Goal: Task Accomplishment & Management: Use online tool/utility

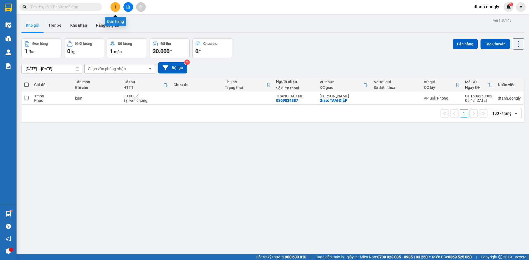
click at [115, 7] on icon "plus" at bounding box center [115, 7] width 4 height 4
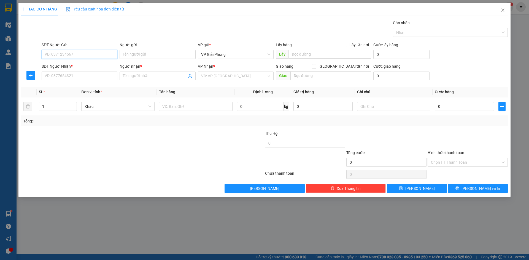
click at [85, 52] on input "SĐT Người Gửi" at bounding box center [80, 54] width 76 height 9
type input "0392262666"
click at [73, 75] on input "SĐT Người Nhận *" at bounding box center [80, 76] width 76 height 9
type input "0977692333"
click at [151, 78] on input "Người nhận *" at bounding box center [155, 76] width 64 height 6
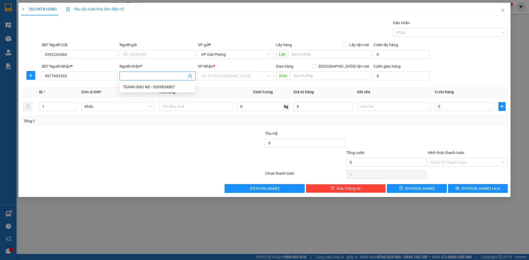
click at [154, 77] on input "Người nhận *" at bounding box center [155, 76] width 64 height 6
type input "d"
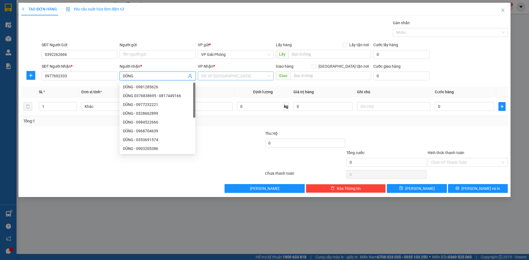
type input "DŨNG"
drag, startPoint x: 227, startPoint y: 75, endPoint x: 237, endPoint y: 85, distance: 14.0
click at [227, 75] on input "search" at bounding box center [233, 76] width 65 height 8
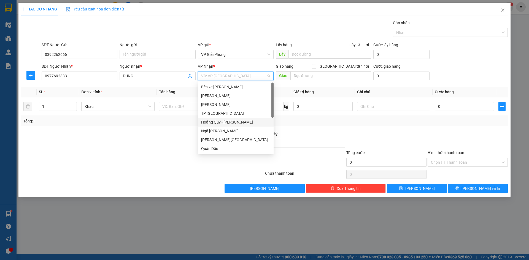
scroll to position [79, 0]
drag, startPoint x: 244, startPoint y: 150, endPoint x: 285, endPoint y: 131, distance: 45.3
click at [245, 149] on div "VP Nông Cống" at bounding box center [235, 149] width 69 height 6
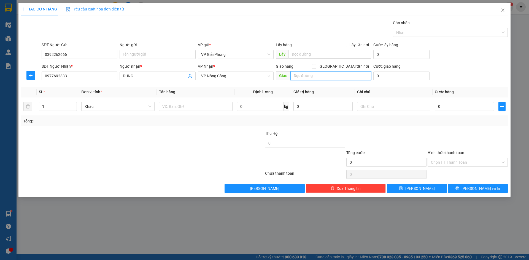
click at [322, 75] on input "text" at bounding box center [330, 75] width 81 height 9
type input "[GEOGRAPHIC_DATA]"
drag, startPoint x: 346, startPoint y: 64, endPoint x: 342, endPoint y: 67, distance: 4.9
click at [343, 66] on label "[GEOGRAPHIC_DATA] tận nơi" at bounding box center [341, 66] width 59 height 6
click at [316, 67] on input "[GEOGRAPHIC_DATA] tận nơi" at bounding box center [314, 66] width 4 height 4
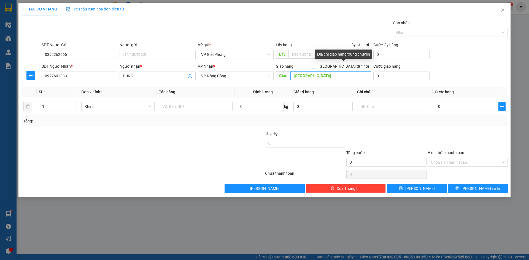
checkbox input "true"
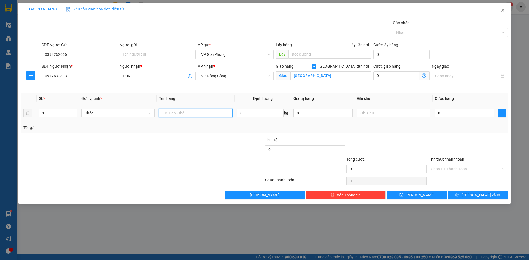
click at [201, 115] on input "text" at bounding box center [195, 113] width 73 height 9
click at [178, 113] on input "XO" at bounding box center [195, 113] width 73 height 9
click at [450, 115] on input "0" at bounding box center [464, 113] width 59 height 9
click at [199, 115] on input "XOT" at bounding box center [195, 113] width 73 height 9
type input "X"
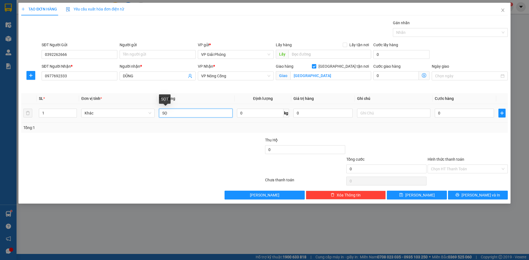
type input "S"
type input "KIỆN"
click at [456, 112] on input "0" at bounding box center [464, 113] width 59 height 9
type input "5"
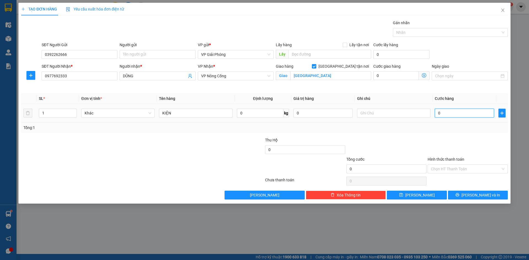
type input "5"
type input "50"
click at [405, 32] on div at bounding box center [447, 32] width 107 height 7
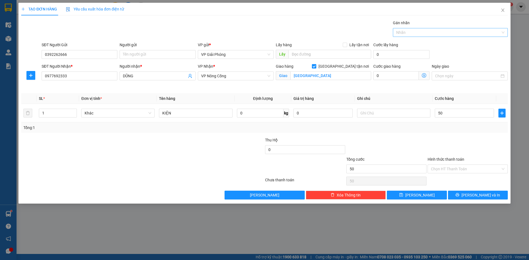
type input "50.000"
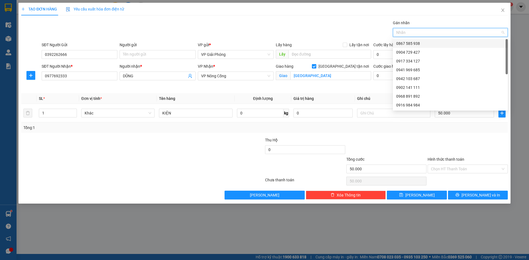
click at [413, 41] on div "0867 585 938" at bounding box center [450, 43] width 108 height 6
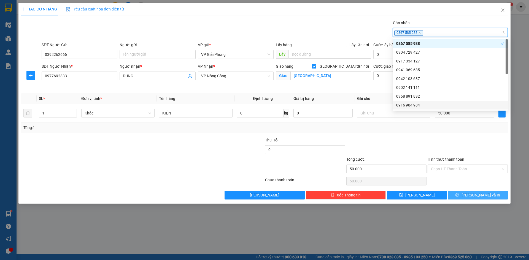
click at [480, 194] on span "[PERSON_NAME] và In" at bounding box center [480, 195] width 39 height 6
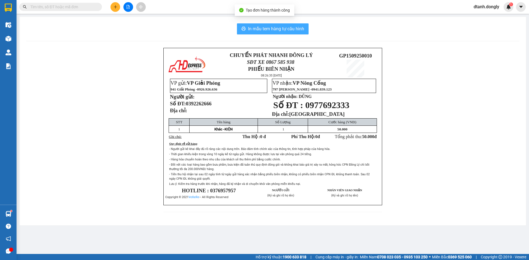
click at [286, 25] on button "In mẫu tem hàng tự cấu hình" at bounding box center [273, 28] width 72 height 11
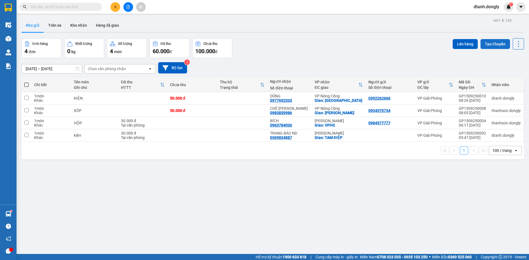
click at [492, 45] on button "Tạo Chuyến" at bounding box center [494, 44] width 29 height 10
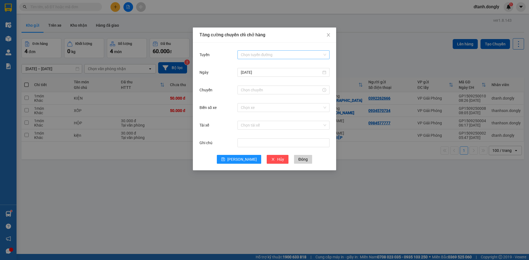
click at [270, 53] on input "Tuyến" at bounding box center [282, 55] width 82 height 8
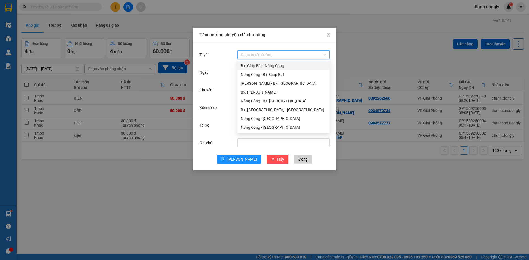
click at [273, 67] on div "Bx. Giáp Bát - Nông Cống" at bounding box center [283, 66] width 85 height 6
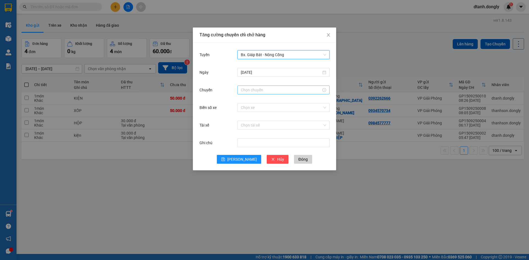
click at [278, 90] on input "Chuyến" at bounding box center [281, 90] width 80 height 6
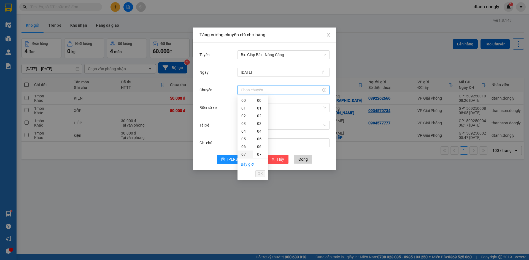
click at [244, 153] on div "07" at bounding box center [244, 155] width 15 height 8
type input "07:00"
click at [259, 172] on span "OK" at bounding box center [259, 174] width 5 height 6
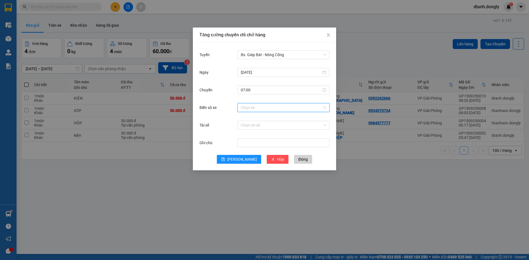
click at [276, 108] on input "Biển số xe" at bounding box center [282, 108] width 82 height 8
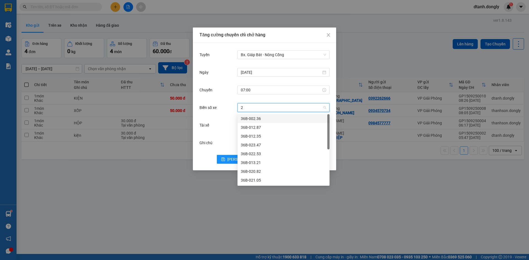
type input "28"
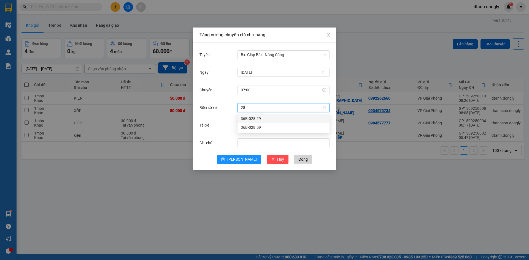
click at [283, 118] on div "36B-028.29" at bounding box center [283, 119] width 85 height 6
click at [268, 124] on input "Tài xế" at bounding box center [282, 125] width 82 height 8
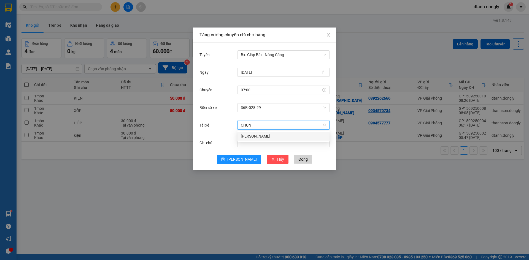
type input "CHUNG"
click at [279, 132] on div "[PERSON_NAME]" at bounding box center [283, 136] width 92 height 9
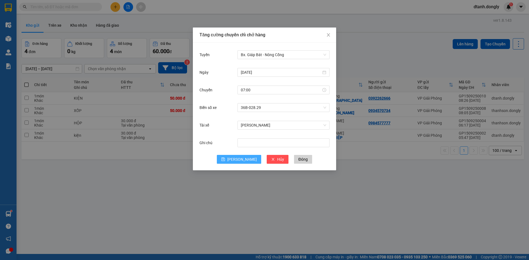
click at [248, 159] on button "[PERSON_NAME]" at bounding box center [239, 159] width 44 height 9
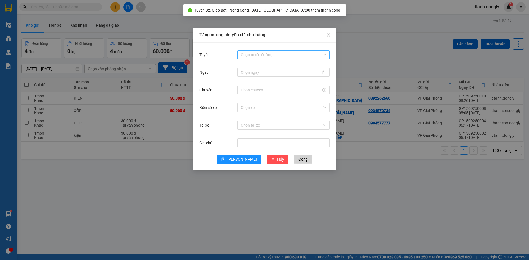
click at [287, 55] on input "Tuyến" at bounding box center [282, 55] width 82 height 8
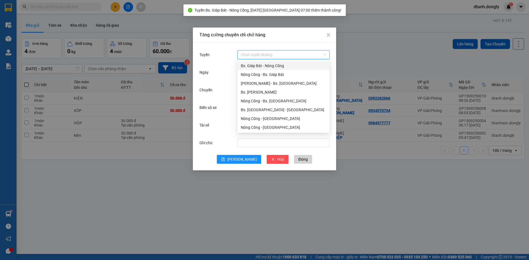
click at [286, 63] on div "Bx. Giáp Bát - Nông Cống" at bounding box center [283, 66] width 85 height 6
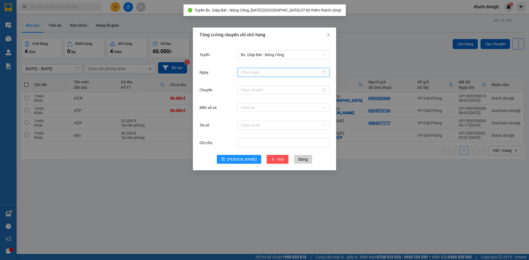
click at [281, 74] on input "Ngày" at bounding box center [281, 72] width 80 height 6
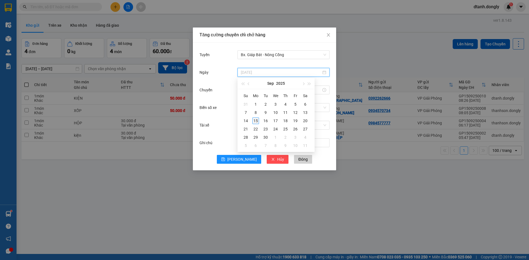
type input "[DATE]"
click at [253, 120] on div "15" at bounding box center [255, 121] width 7 height 7
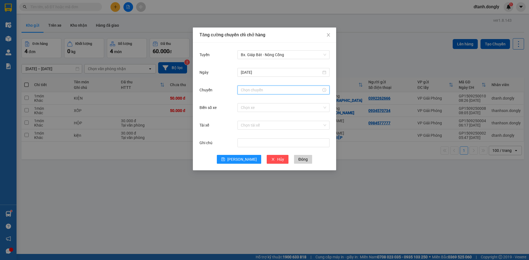
click at [260, 89] on input "Chuyến" at bounding box center [281, 90] width 80 height 6
click at [243, 158] on div "08" at bounding box center [244, 162] width 15 height 8
type input "08:00"
click at [258, 175] on span "OK" at bounding box center [259, 174] width 5 height 6
click at [257, 108] on input "Biển số xe" at bounding box center [282, 108] width 82 height 8
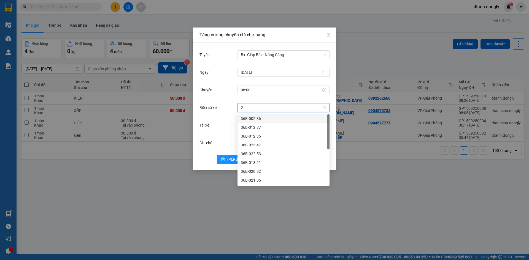
type input "20"
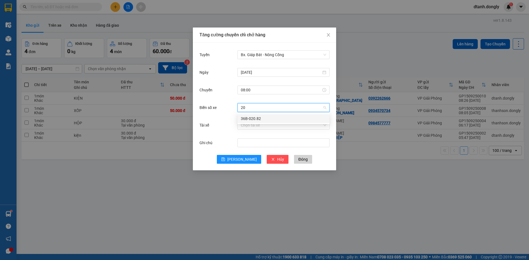
click at [262, 116] on div "36B-020.82" at bounding box center [283, 119] width 85 height 6
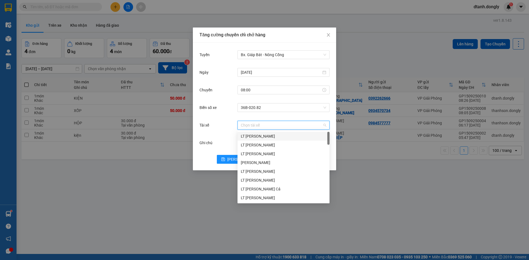
click at [255, 125] on input "Tài xế" at bounding box center [282, 125] width 82 height 8
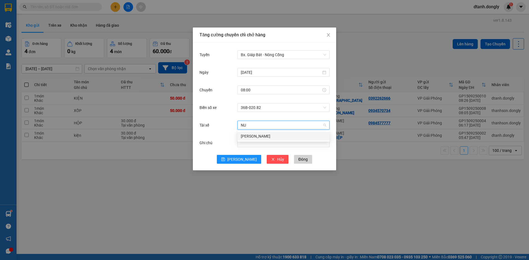
type input "NUI"
click at [269, 134] on div "[PERSON_NAME]" at bounding box center [283, 136] width 85 height 6
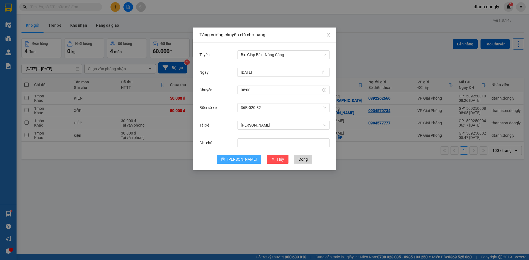
click at [244, 157] on span "[PERSON_NAME]" at bounding box center [241, 159] width 29 height 6
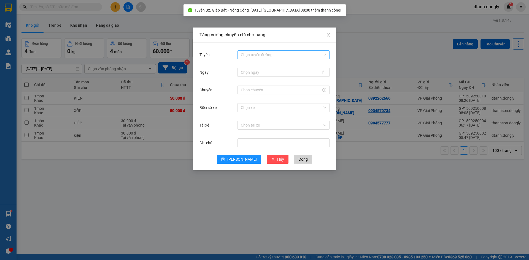
click at [261, 53] on input "Tuyến" at bounding box center [282, 55] width 82 height 8
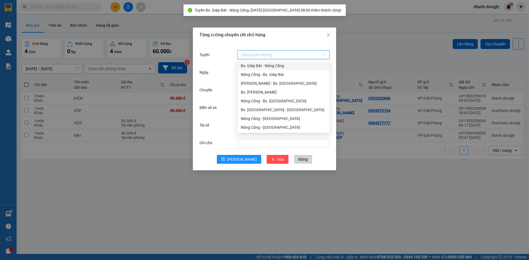
click at [265, 66] on div "Bx. Giáp Bát - Nông Cống" at bounding box center [283, 66] width 85 height 6
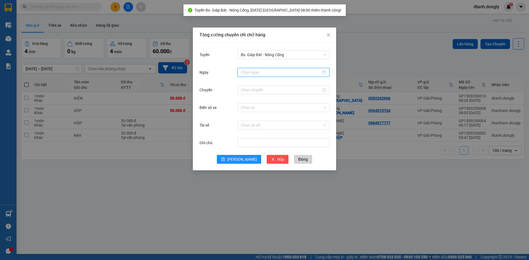
click at [267, 74] on input "Ngày" at bounding box center [281, 72] width 80 height 6
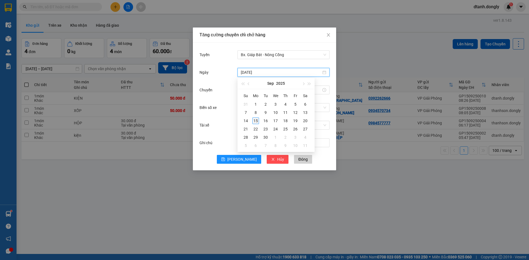
type input "[DATE]"
click at [255, 119] on div "15" at bounding box center [255, 121] width 7 height 7
click at [255, 85] on div at bounding box center [283, 90] width 92 height 11
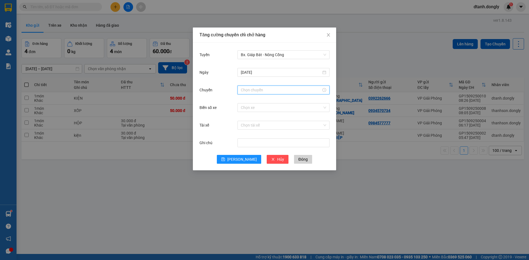
click at [255, 90] on input "Chuyến" at bounding box center [281, 90] width 80 height 6
click at [245, 166] on div "09" at bounding box center [244, 170] width 15 height 8
click at [259, 173] on span "OK" at bounding box center [259, 174] width 5 height 6
type input "09:00"
click at [260, 173] on span "OK" at bounding box center [259, 174] width 5 height 6
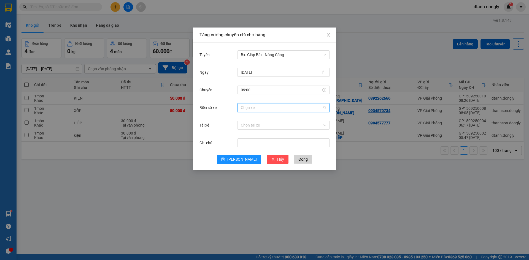
click at [277, 104] on input "Biển số xe" at bounding box center [282, 108] width 82 height 8
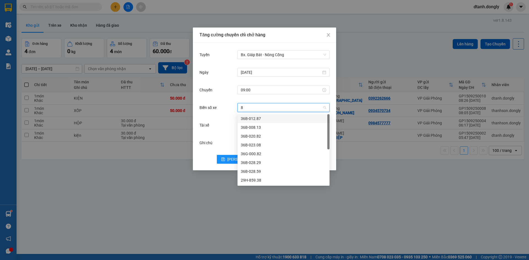
type input "82"
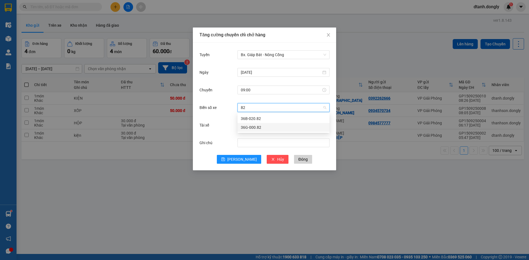
drag, startPoint x: 271, startPoint y: 127, endPoint x: 268, endPoint y: 126, distance: 2.9
click at [270, 127] on div "36G-000.82" at bounding box center [283, 127] width 85 height 6
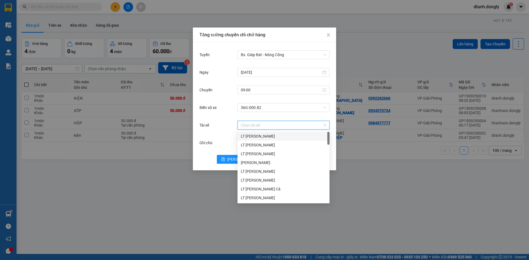
click at [260, 126] on input "Tài xế" at bounding box center [282, 125] width 82 height 8
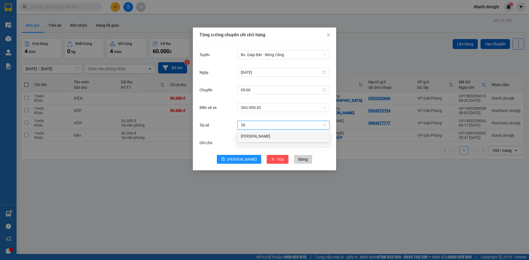
type input "TÀI"
click at [271, 134] on div "[PERSON_NAME]" at bounding box center [283, 136] width 85 height 6
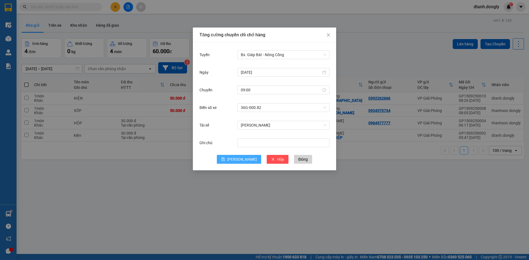
click at [244, 160] on span "[PERSON_NAME]" at bounding box center [241, 159] width 29 height 6
click at [302, 52] on input "Tuyến" at bounding box center [282, 55] width 82 height 8
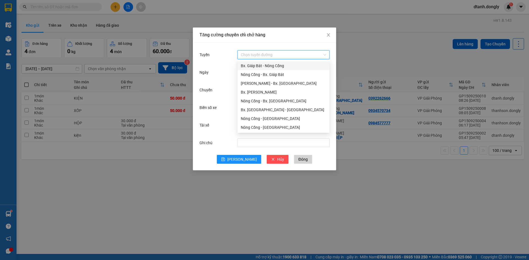
click at [294, 61] on body "Kết quả tìm kiếm ( 0 ) Bộ lọc No Data dtanh.dongly 1 Điều hành xe Kho hàng mới …" at bounding box center [264, 130] width 529 height 260
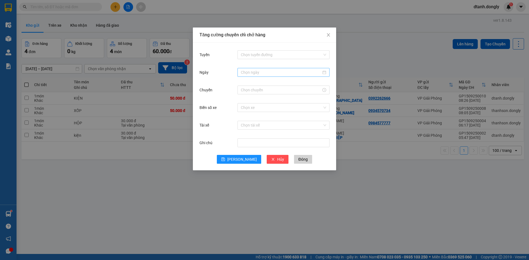
click at [275, 75] on div at bounding box center [283, 72] width 92 height 9
click at [284, 51] on input "Tuyến" at bounding box center [282, 55] width 82 height 8
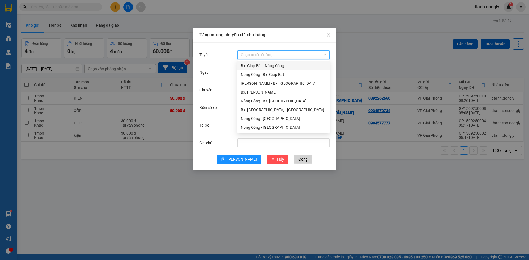
click at [282, 63] on div "Bx. Giáp Bát - Nông Cống" at bounding box center [283, 66] width 85 height 6
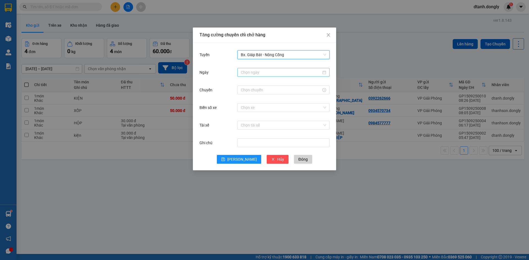
click at [269, 71] on input "Ngày" at bounding box center [281, 72] width 80 height 6
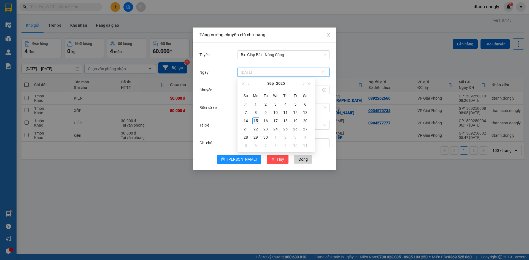
type input "[DATE]"
click at [255, 121] on div "15" at bounding box center [255, 121] width 7 height 7
click at [269, 90] on input "Chuyến" at bounding box center [281, 90] width 80 height 6
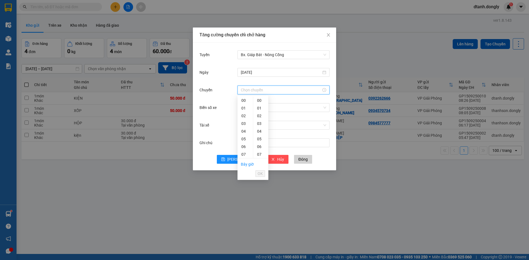
click at [245, 174] on div "10" at bounding box center [244, 178] width 15 height 8
type input "10:00"
click at [260, 174] on span "OK" at bounding box center [259, 174] width 5 height 6
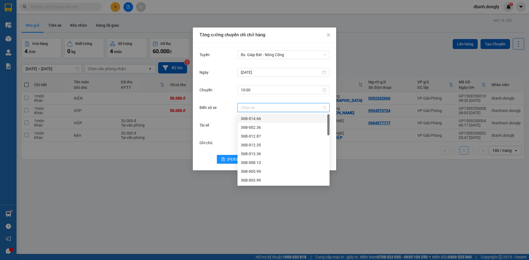
click at [265, 105] on input "Biển số xe" at bounding box center [282, 108] width 82 height 8
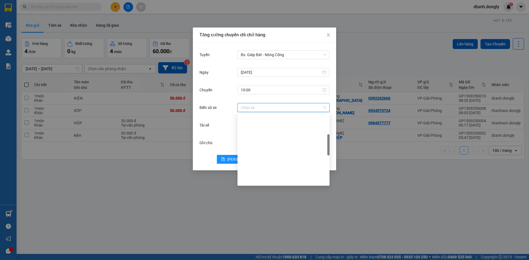
click at [264, 104] on input "Biển số xe" at bounding box center [282, 108] width 82 height 8
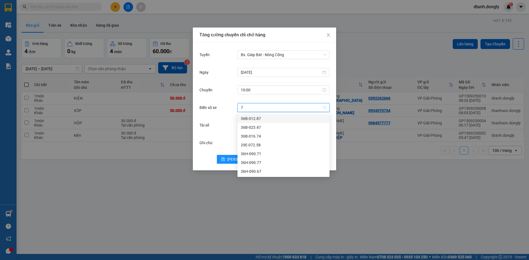
type input "71"
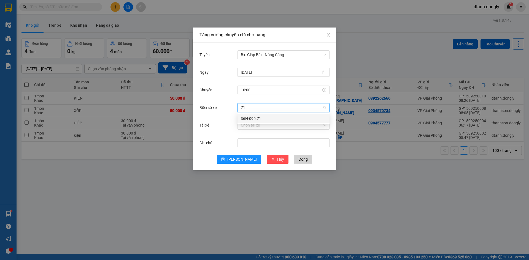
click at [268, 120] on div "36H-090.71" at bounding box center [283, 119] width 85 height 6
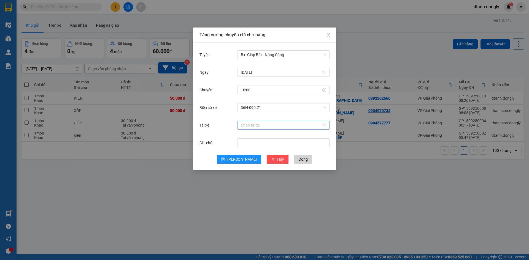
click at [256, 124] on input "Tài xế" at bounding box center [282, 125] width 82 height 8
type input "DUNG"
click at [268, 138] on div "[PERSON_NAME]" at bounding box center [283, 136] width 85 height 6
click at [237, 159] on button "[PERSON_NAME]" at bounding box center [239, 159] width 44 height 9
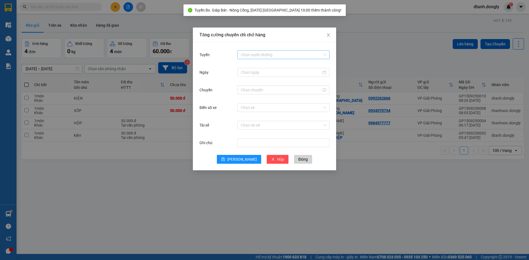
click at [271, 51] on input "Tuyến" at bounding box center [282, 55] width 82 height 8
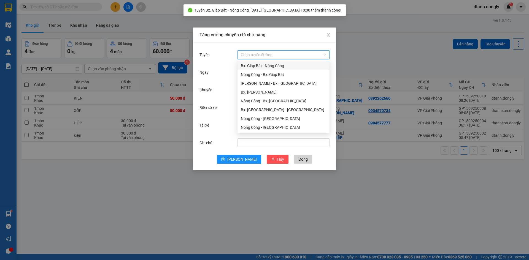
click at [271, 67] on div "Bx. Giáp Bát - Nông Cống" at bounding box center [283, 66] width 85 height 6
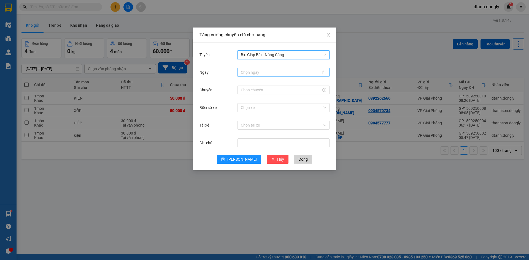
click at [268, 74] on input "Ngày" at bounding box center [281, 72] width 80 height 6
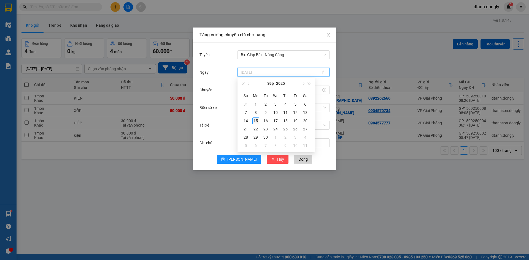
type input "[DATE]"
click at [257, 121] on div "15" at bounding box center [255, 121] width 7 height 7
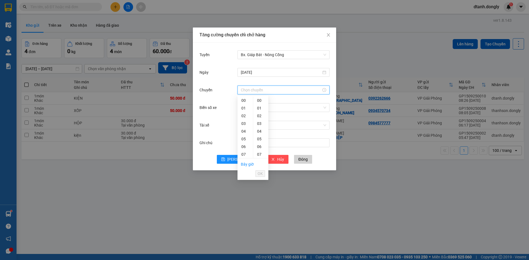
click at [251, 88] on input "Chuyến" at bounding box center [281, 90] width 80 height 6
click at [245, 181] on div "11" at bounding box center [244, 185] width 15 height 8
type input "11:00"
click at [260, 176] on span "OK" at bounding box center [259, 174] width 5 height 6
click at [263, 108] on input "Biển số xe" at bounding box center [282, 108] width 82 height 8
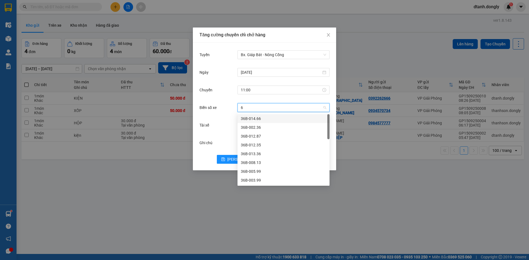
type input "63"
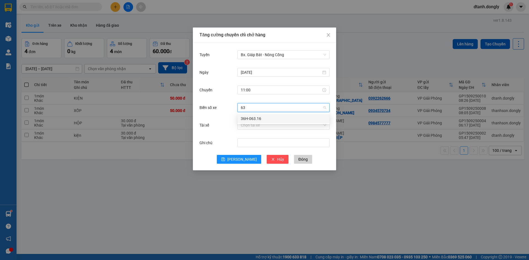
click at [262, 118] on div "36H-063.16" at bounding box center [283, 119] width 85 height 6
click at [260, 127] on input "Tài xế" at bounding box center [282, 125] width 82 height 8
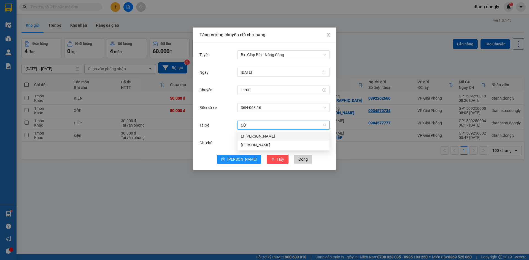
type input "CÒN"
click at [272, 136] on div "LT [PERSON_NAME]" at bounding box center [283, 136] width 85 height 6
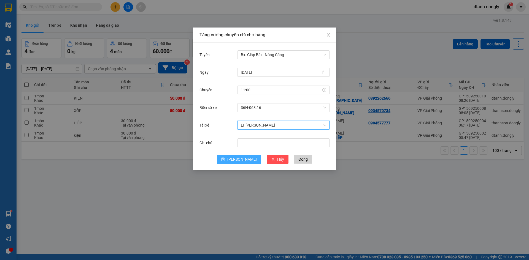
click at [245, 159] on span "[PERSON_NAME]" at bounding box center [241, 159] width 29 height 6
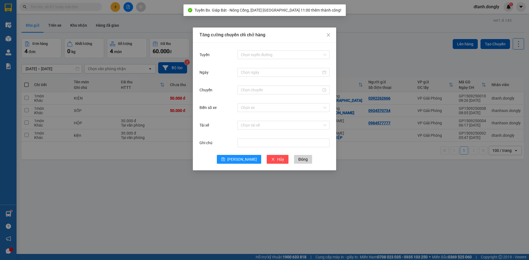
click at [112, 200] on div "Tăng cường chuyến chỉ chở hàng Tuyến Chọn tuyến đường Ngày Chuyến Biển số xe Ch…" at bounding box center [264, 130] width 529 height 260
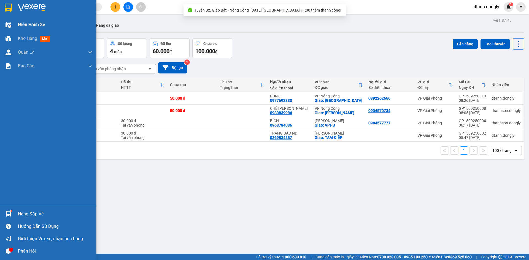
click at [53, 24] on div "Điều hành xe" at bounding box center [55, 25] width 74 height 14
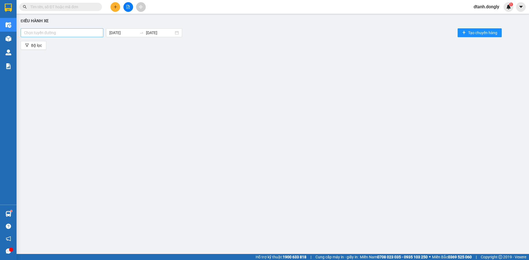
click at [71, 28] on div "Chọn tuyến đường" at bounding box center [62, 32] width 83 height 9
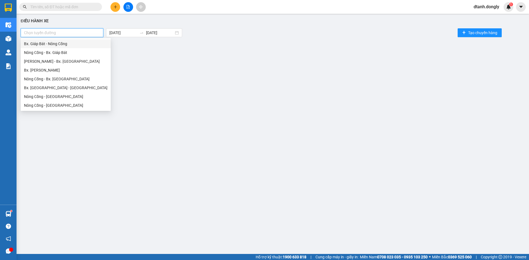
drag, startPoint x: 76, startPoint y: 46, endPoint x: 67, endPoint y: 52, distance: 11.1
click at [76, 46] on div "Bx. Giáp Bát - Nông Cống" at bounding box center [65, 44] width 83 height 6
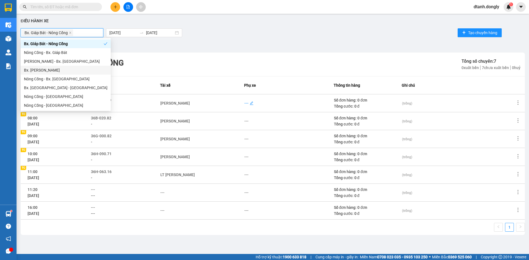
click at [246, 102] on div "---" at bounding box center [246, 103] width 4 height 6
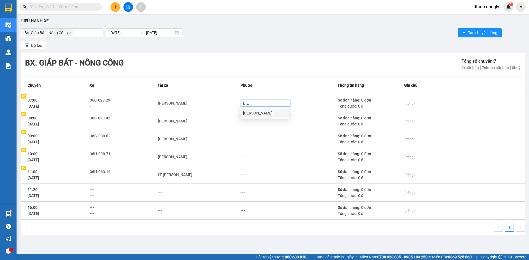
type input "DIẸN"
click at [255, 113] on div "[PERSON_NAME]" at bounding box center [264, 113] width 43 height 6
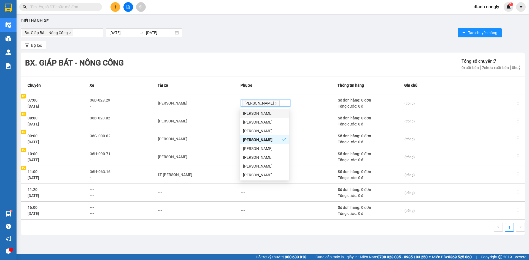
click at [222, 118] on td "[PERSON_NAME]" at bounding box center [199, 121] width 83 height 18
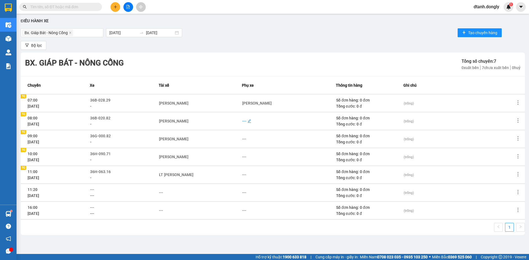
click at [244, 121] on div "---" at bounding box center [244, 121] width 4 height 6
type input "DŨNG"
click at [259, 130] on div "[PERSON_NAME]" at bounding box center [264, 131] width 43 height 6
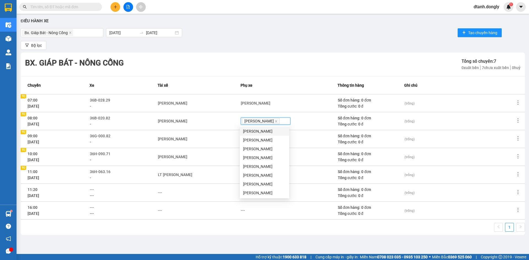
click at [221, 135] on td "[PERSON_NAME]" at bounding box center [199, 139] width 83 height 18
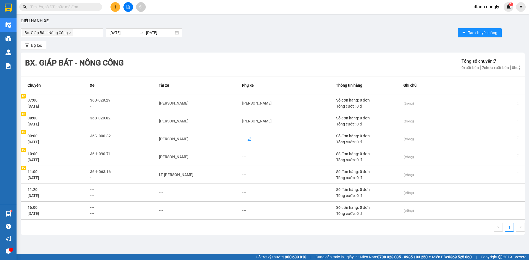
click at [245, 140] on div "---" at bounding box center [244, 139] width 4 height 6
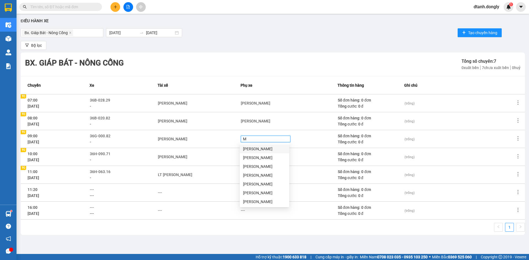
type input "MI"
click at [266, 146] on div "[PERSON_NAME]" at bounding box center [264, 149] width 43 height 6
drag, startPoint x: 202, startPoint y: 151, endPoint x: 215, endPoint y: 158, distance: 13.9
click at [202, 152] on td "[PERSON_NAME]" at bounding box center [199, 157] width 83 height 18
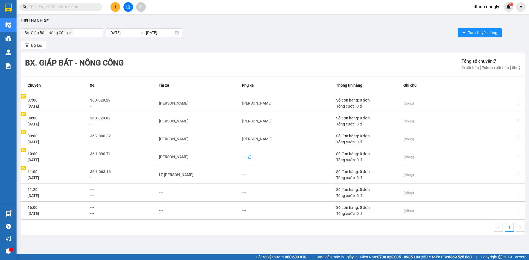
click at [244, 158] on div "---" at bounding box center [244, 157] width 4 height 6
type input "THUÊ"
click at [268, 167] on div "[PERSON_NAME]" at bounding box center [264, 167] width 43 height 6
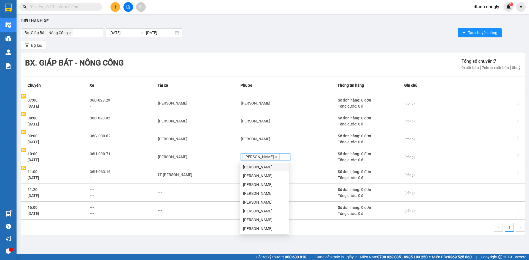
click at [228, 173] on div "LT [PERSON_NAME]" at bounding box center [199, 175] width 82 height 6
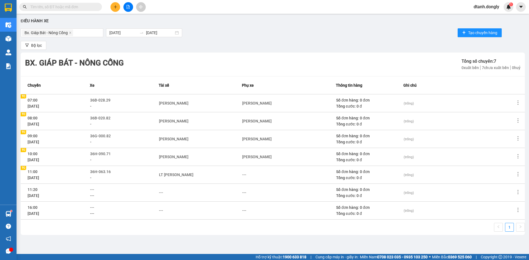
click at [248, 175] on div "---" at bounding box center [288, 175] width 93 height 6
click at [246, 173] on div "---" at bounding box center [244, 175] width 4 height 6
type input "TUY"
click at [265, 186] on div "[PERSON_NAME]" at bounding box center [264, 185] width 43 height 6
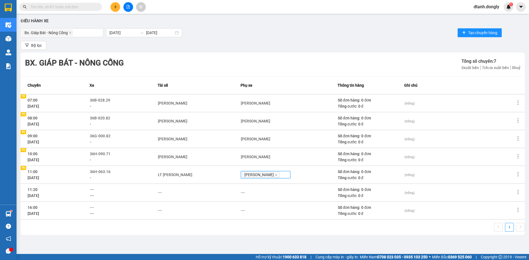
click at [222, 194] on div "---" at bounding box center [199, 193] width 82 height 6
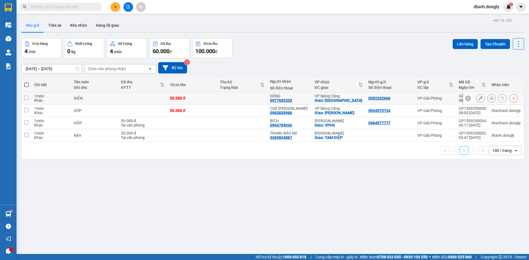
click at [26, 97] on input "checkbox" at bounding box center [27, 98] width 4 height 4
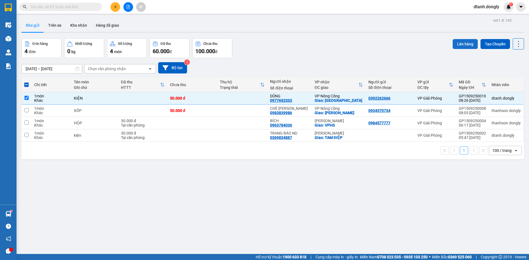
click at [460, 43] on button "Lên hàng" at bounding box center [464, 44] width 25 height 10
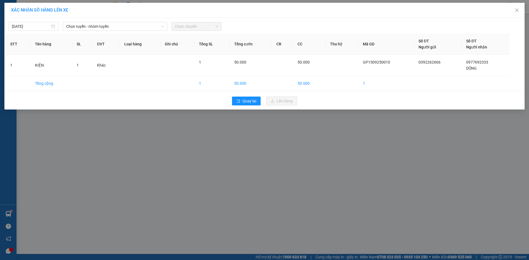
click at [334, 161] on div "XÁC NHẬN SỐ HÀNG LÊN XE [DATE] Chọn tuyến - nhóm tuyến Chọn chuyến STT Tên hàng…" at bounding box center [264, 130] width 529 height 260
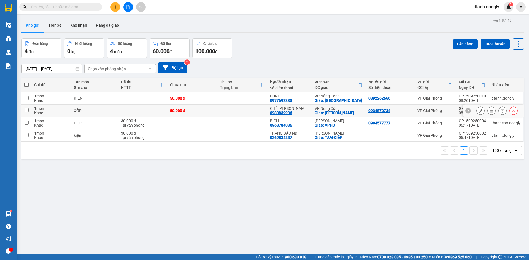
click at [26, 111] on input "checkbox" at bounding box center [27, 110] width 4 height 4
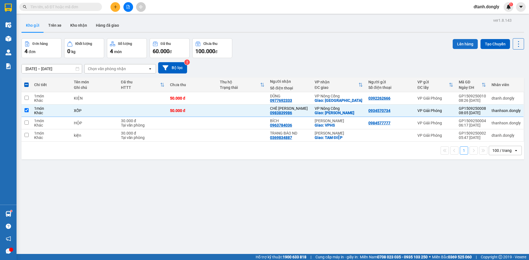
click at [467, 42] on button "Lên hàng" at bounding box center [464, 44] width 25 height 10
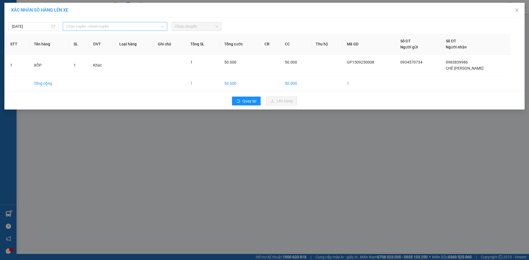
click at [151, 26] on span "Chọn tuyến - nhóm tuyến" at bounding box center [115, 26] width 98 height 8
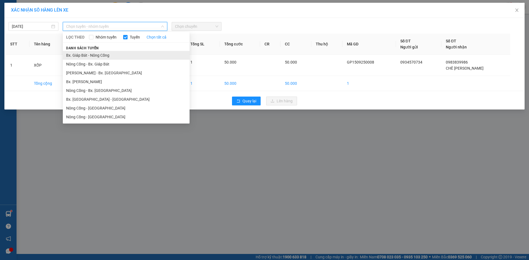
click at [143, 52] on li "Bx. Giáp Bát - Nông Cống" at bounding box center [126, 55] width 127 height 9
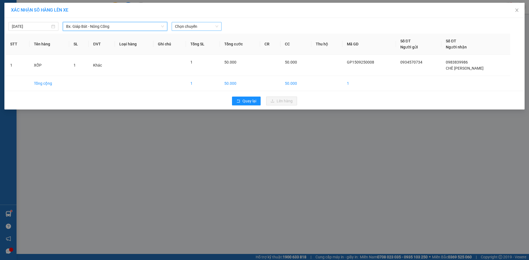
click at [190, 26] on span "Chọn chuyến" at bounding box center [196, 26] width 43 height 8
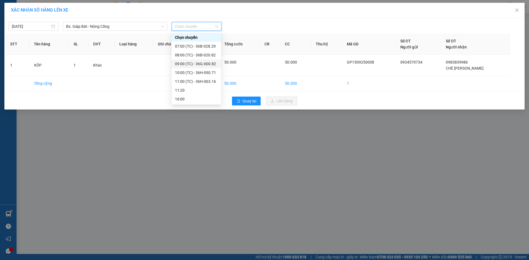
click at [201, 63] on div "09:00 (TC) - 36G-000.82" at bounding box center [196, 64] width 43 height 6
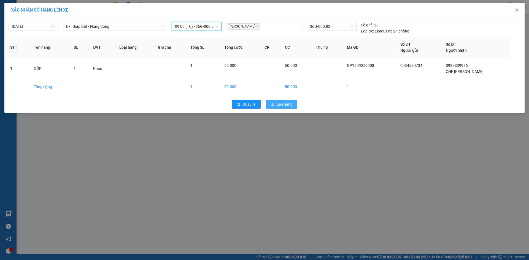
click at [290, 103] on span "Lên hàng" at bounding box center [284, 104] width 16 height 6
